Goal: Task Accomplishment & Management: Manage account settings

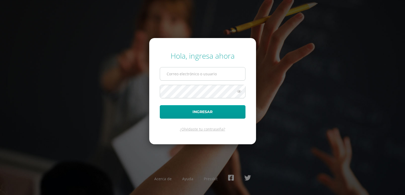
click at [193, 77] on input "text" at bounding box center [202, 73] width 85 height 13
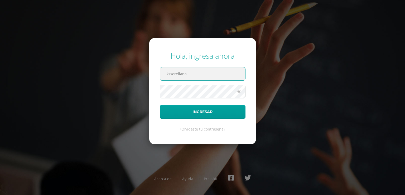
paste input "@"
type input "[EMAIL_ADDRESS][DOMAIN_NAME]"
click at [239, 89] on icon at bounding box center [239, 91] width 7 height 6
click at [238, 89] on icon at bounding box center [238, 91] width 7 height 6
drag, startPoint x: 227, startPoint y: 74, endPoint x: 163, endPoint y: 72, distance: 64.2
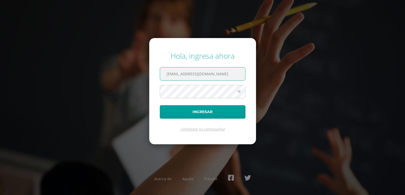
click at [163, 72] on input "[EMAIL_ADDRESS][DOMAIN_NAME]" at bounding box center [202, 73] width 85 height 13
paste input "@"
type input "Edoo@insarycristovive.edu.gt"
click at [240, 92] on icon at bounding box center [239, 91] width 7 height 6
click at [240, 92] on icon at bounding box center [238, 91] width 7 height 6
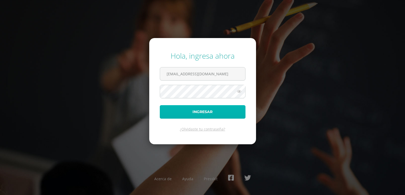
click at [232, 115] on button "Ingresar" at bounding box center [203, 111] width 86 height 13
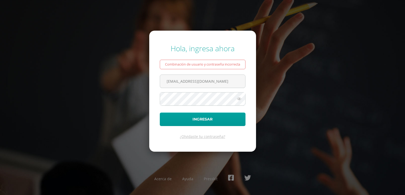
drag, startPoint x: 230, startPoint y: 82, endPoint x: 166, endPoint y: 67, distance: 65.9
click at [164, 66] on form "Hola, ingresa ahora Combinación de usuario y contraseña incorrecta Edoo@insaryc…" at bounding box center [202, 91] width 107 height 121
type input "[EMAIL_ADDRESS][DOMAIN_NAME]"
click at [238, 99] on icon at bounding box center [239, 99] width 7 height 6
click at [238, 99] on icon at bounding box center [238, 99] width 7 height 6
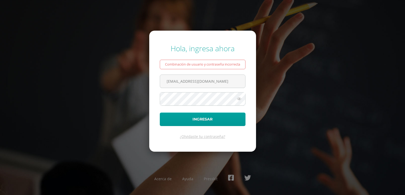
click at [238, 99] on icon at bounding box center [239, 99] width 7 height 6
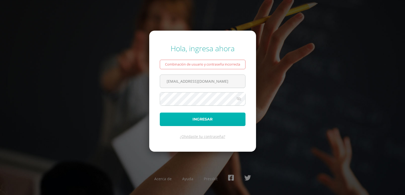
click at [221, 118] on button "Ingresar" at bounding box center [203, 118] width 86 height 13
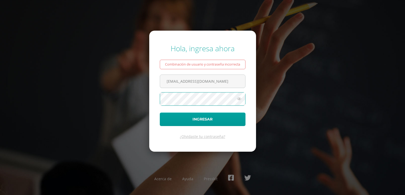
click at [242, 98] on icon at bounding box center [239, 99] width 7 height 6
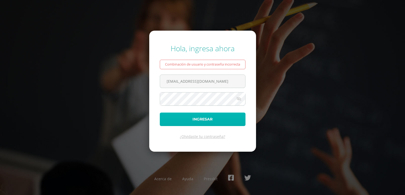
click at [229, 122] on button "Ingresar" at bounding box center [203, 118] width 86 height 13
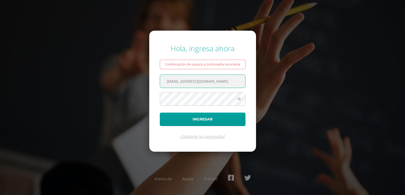
drag, startPoint x: 206, startPoint y: 79, endPoint x: 295, endPoint y: 96, distance: 90.3
click at [295, 96] on div "Hola, ingresa ahora Combinación de usuario y contraseña incorrecta [EMAIL_ADDRE…" at bounding box center [202, 97] width 341 height 117
click at [238, 99] on icon at bounding box center [239, 99] width 7 height 6
click at [238, 99] on icon at bounding box center [238, 99] width 7 height 6
click at [238, 99] on icon at bounding box center [239, 99] width 7 height 6
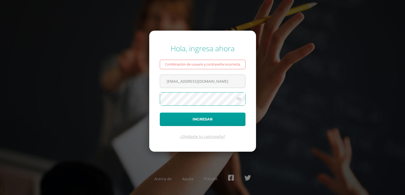
click at [160, 112] on button "Ingresar" at bounding box center [203, 118] width 86 height 13
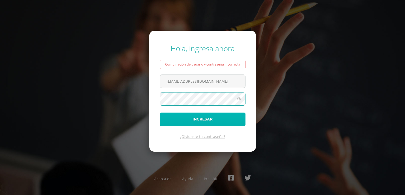
click at [212, 121] on button "Ingresar" at bounding box center [203, 118] width 86 height 13
click at [202, 117] on button "Ingresar" at bounding box center [203, 118] width 86 height 13
click at [201, 115] on button "Ingresar" at bounding box center [203, 118] width 86 height 13
click at [201, 118] on button "Ingresar" at bounding box center [203, 118] width 86 height 13
click at [204, 121] on button "Ingresar" at bounding box center [203, 118] width 86 height 13
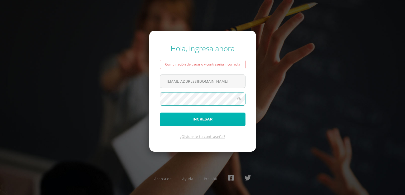
click at [208, 114] on button "Ingresar" at bounding box center [203, 118] width 86 height 13
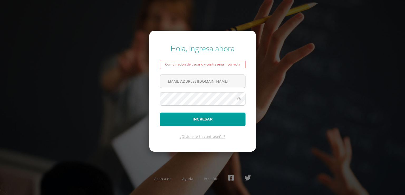
click at [235, 64] on div "Combinación de usuario y contraseña incorrecta" at bounding box center [203, 65] width 86 height 10
click at [209, 137] on link "¿Olvidaste tu contraseña?" at bounding box center [202, 136] width 45 height 5
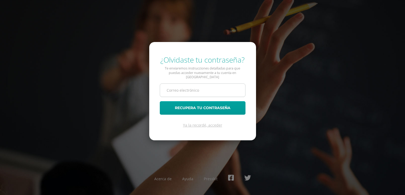
click at [193, 91] on input "text" at bounding box center [202, 90] width 85 height 13
type input "[EMAIL_ADDRESS][DOMAIN_NAME]"
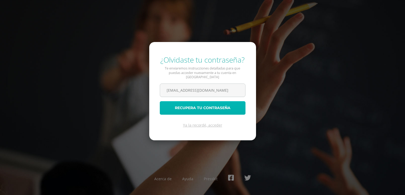
click at [207, 106] on button "Recupera tu contraseña" at bounding box center [203, 107] width 86 height 13
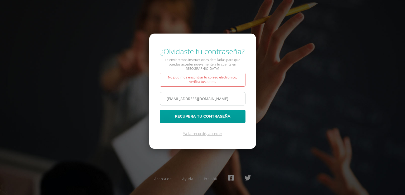
click at [169, 96] on input "kssorellana@gmail.com" at bounding box center [202, 98] width 85 height 13
type input "kiaraasarasofiao@gmail.com"
click at [198, 116] on button "Recupera tu contraseña" at bounding box center [203, 116] width 86 height 13
click at [176, 96] on input "[EMAIL_ADDRESS][DOMAIN_NAME]" at bounding box center [202, 98] width 85 height 13
type input "kiarasarasofiao@gmail.com"
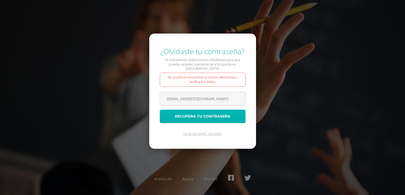
click at [200, 113] on button "Recupera tu contraseña" at bounding box center [203, 116] width 86 height 13
click at [232, 76] on div "No pudimos encontrar tu correo electrónico, verifica tus datos." at bounding box center [203, 80] width 86 height 14
click at [215, 132] on link "Ya la recordé, acceder" at bounding box center [202, 133] width 39 height 5
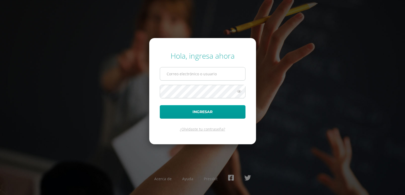
click at [210, 74] on input "text" at bounding box center [202, 73] width 85 height 13
click at [356, 26] on div "Hola, ingresa ahora Ingresar ¿Olvidaste tu contraseña? Acerca de Ayuda Presskit" at bounding box center [203, 97] width 410 height 195
